Goal: Task Accomplishment & Management: Manage account settings

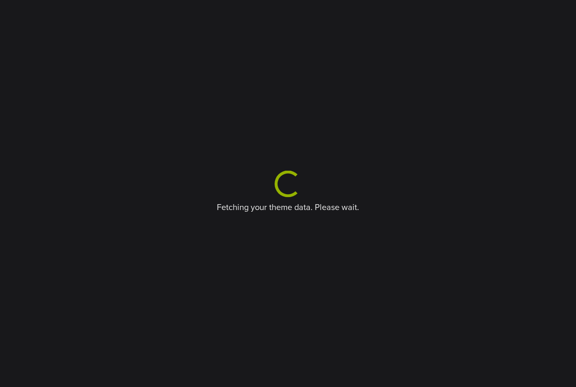
scroll to position [23, 0]
select select "**"
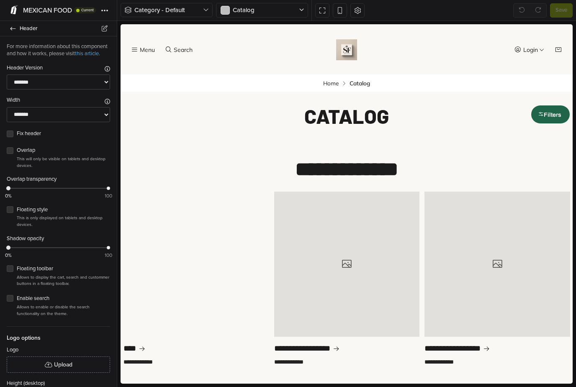
scroll to position [0, 0]
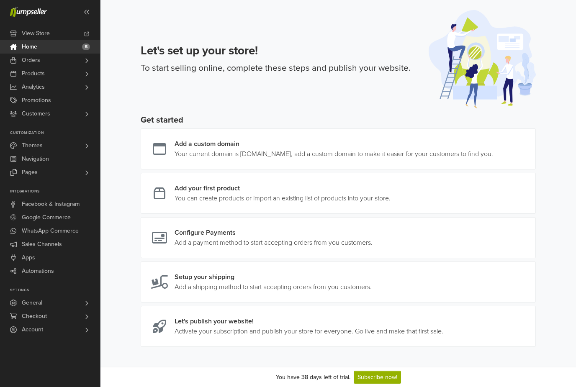
click at [79, 267] on link "Automations" at bounding box center [50, 270] width 100 height 13
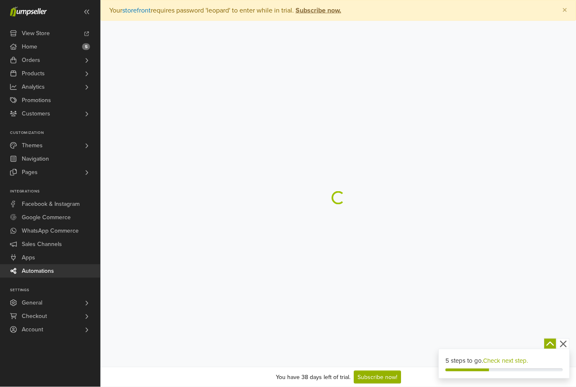
scroll to position [10, 0]
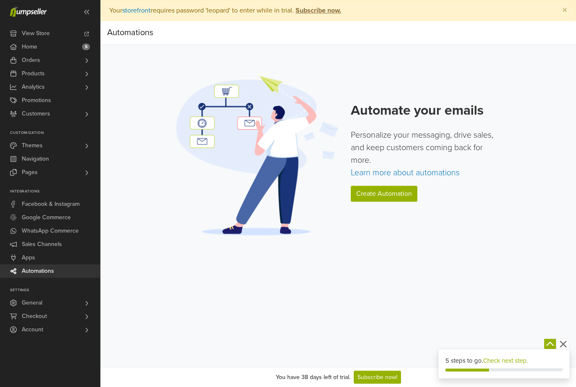
click at [34, 49] on span "Home" at bounding box center [29, 46] width 15 height 13
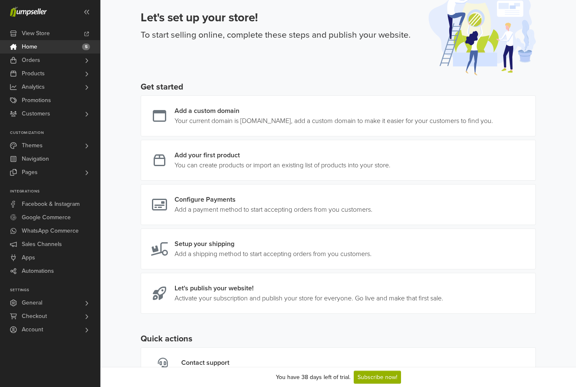
scroll to position [37, 0]
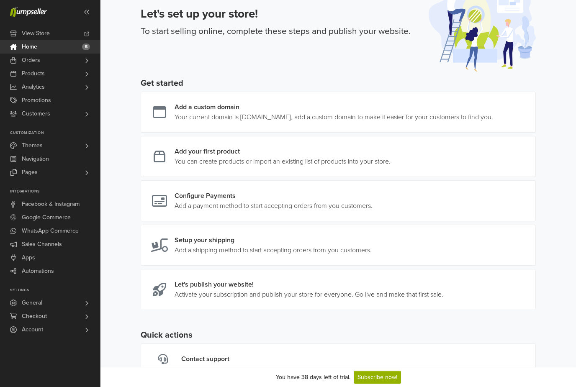
click at [372, 193] on link at bounding box center [372, 201] width 0 height 20
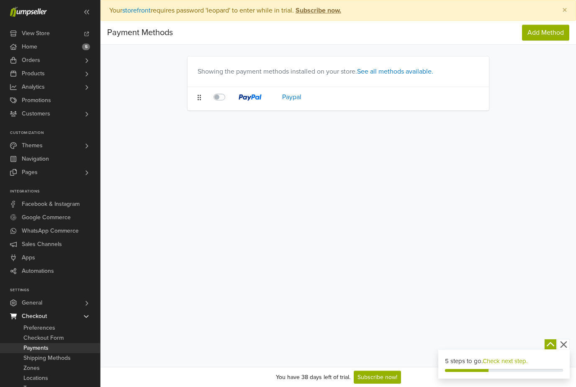
click at [560, 33] on span "Add Method" at bounding box center [545, 32] width 36 height 8
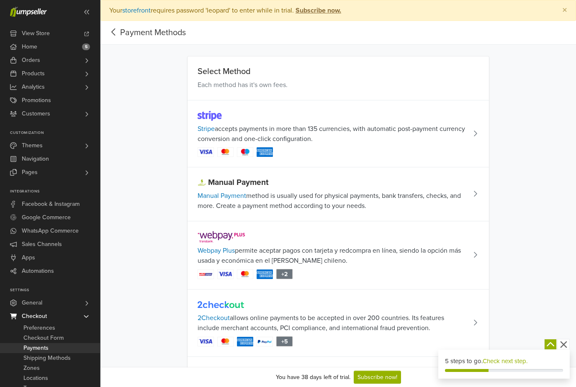
click at [119, 30] on icon at bounding box center [113, 32] width 13 height 10
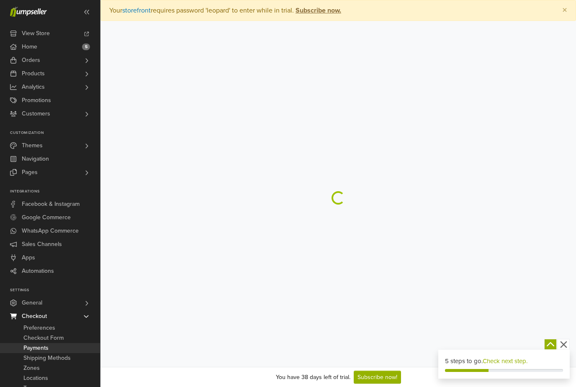
click at [111, 31] on main "× Your storefront requires password 'leopard' to enter while in trial. Subscrib…" at bounding box center [337, 102] width 475 height 205
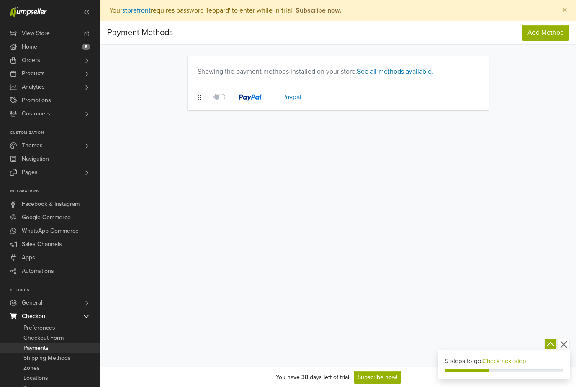
click at [464, 102] on td "Paypal Paypal" at bounding box center [372, 99] width 191 height 24
